Goal: Communication & Community: Answer question/provide support

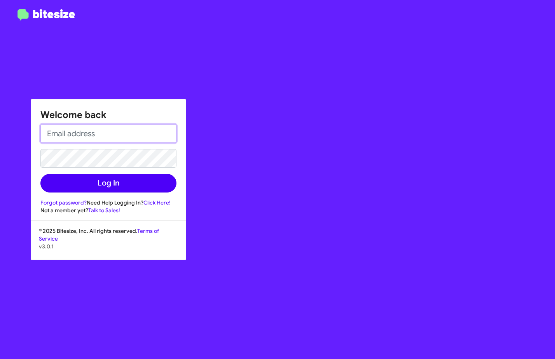
type input "[DOMAIN_NAME][EMAIL_ADDRESS][PERSON_NAME][DOMAIN_NAME]"
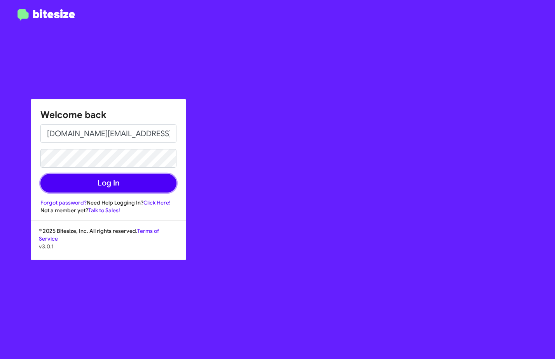
click at [126, 181] on button "Log In" at bounding box center [108, 183] width 136 height 19
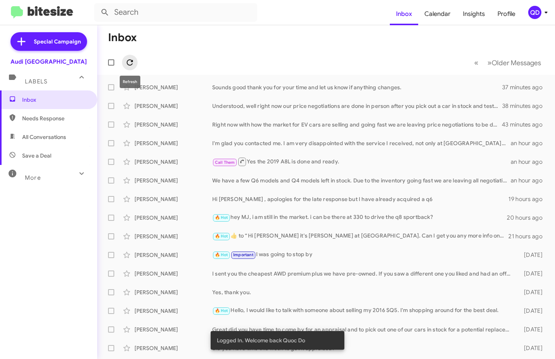
click at [132, 62] on icon at bounding box center [130, 62] width 6 height 6
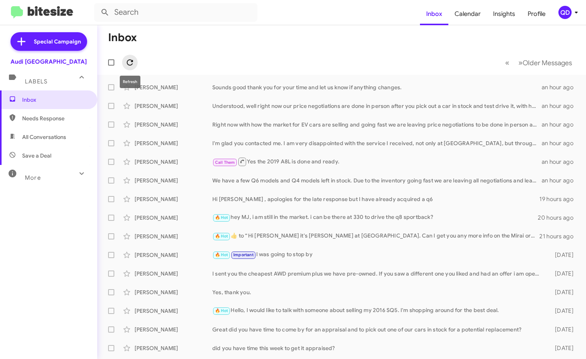
click at [131, 61] on icon at bounding box center [129, 62] width 9 height 9
click at [130, 62] on icon at bounding box center [129, 62] width 9 height 9
click at [217, 274] on div "I sent you the cheapest AWD premium plus we have pre-owned. If you saw a differ…" at bounding box center [380, 274] width 336 height 8
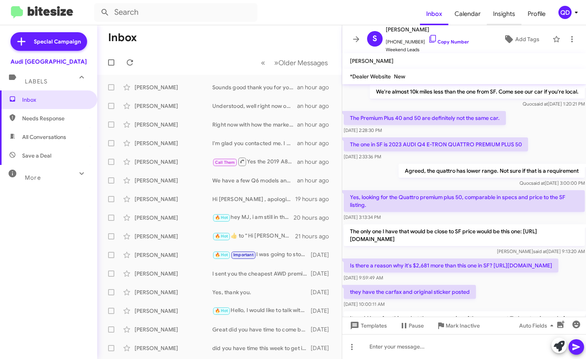
scroll to position [117, 0]
